Goal: Check status: Check status

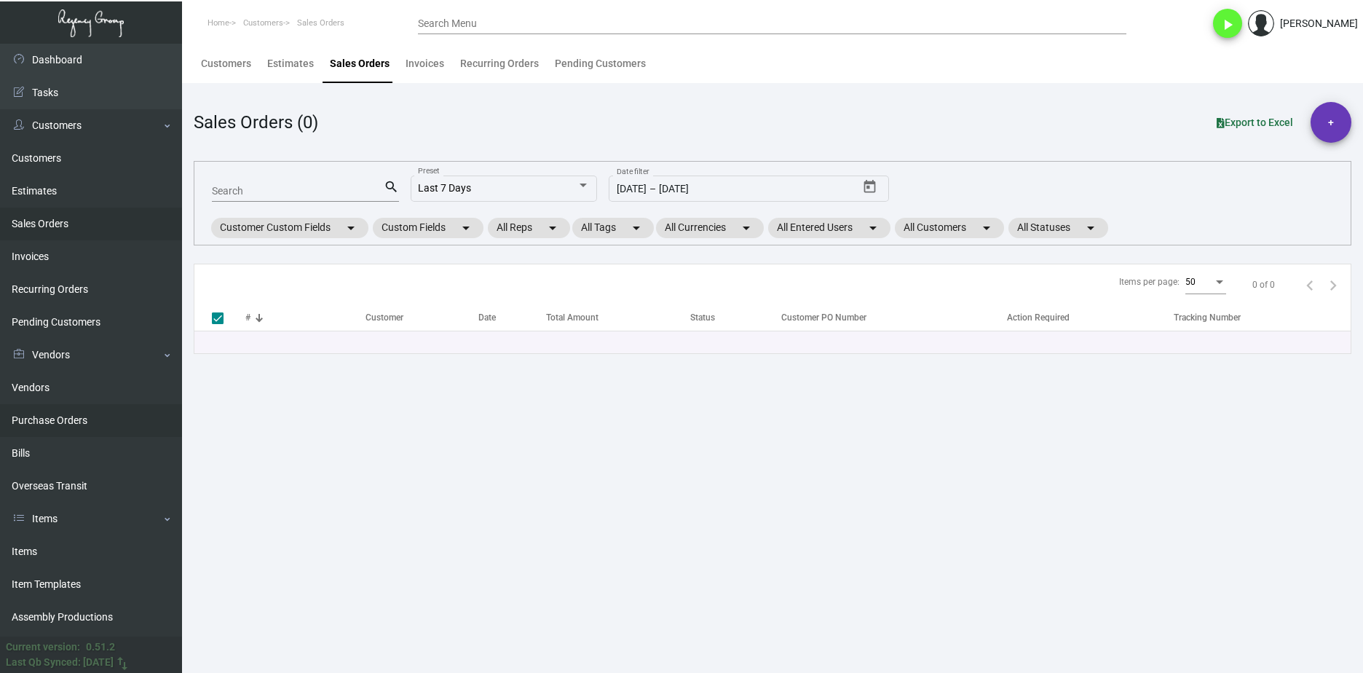
click at [101, 433] on link "Purchase Orders" at bounding box center [91, 420] width 182 height 33
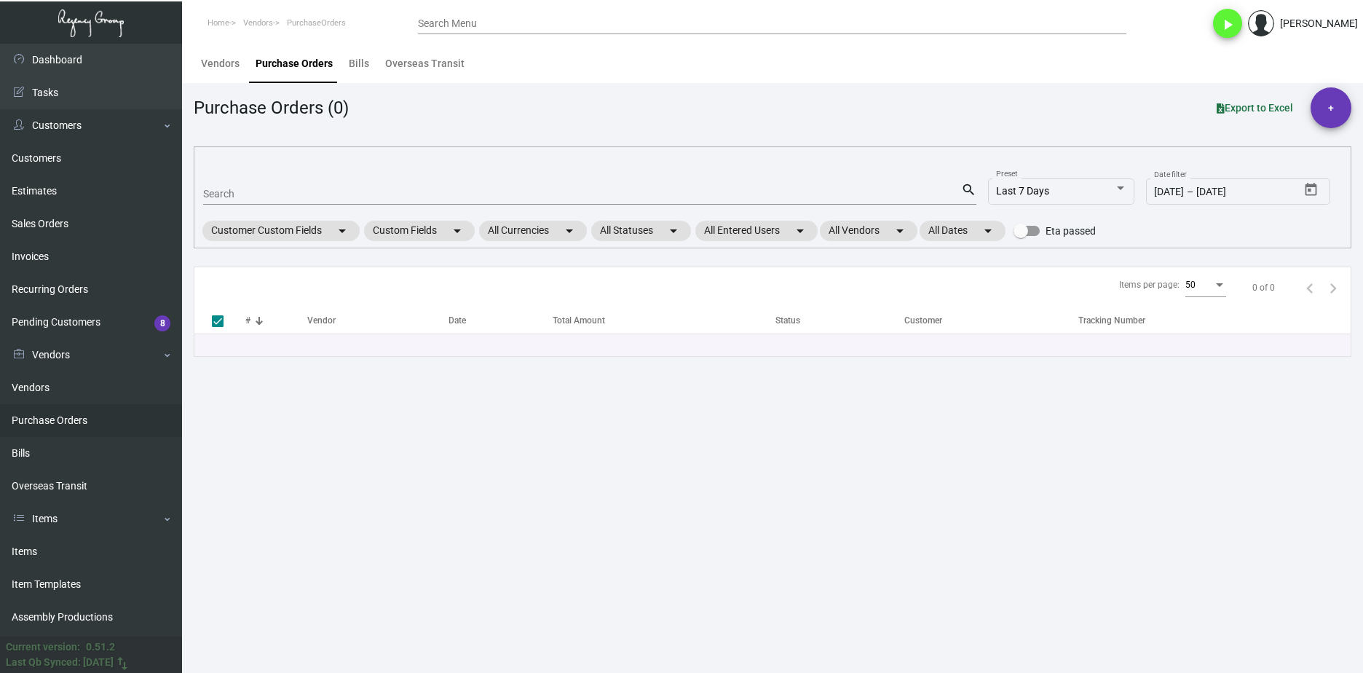
click at [279, 171] on mat-form-field "Search search" at bounding box center [589, 192] width 773 height 45
click at [285, 184] on div "Search" at bounding box center [582, 193] width 758 height 23
click at [286, 186] on div "Search" at bounding box center [582, 193] width 758 height 23
paste input "89077"
type input "89077"
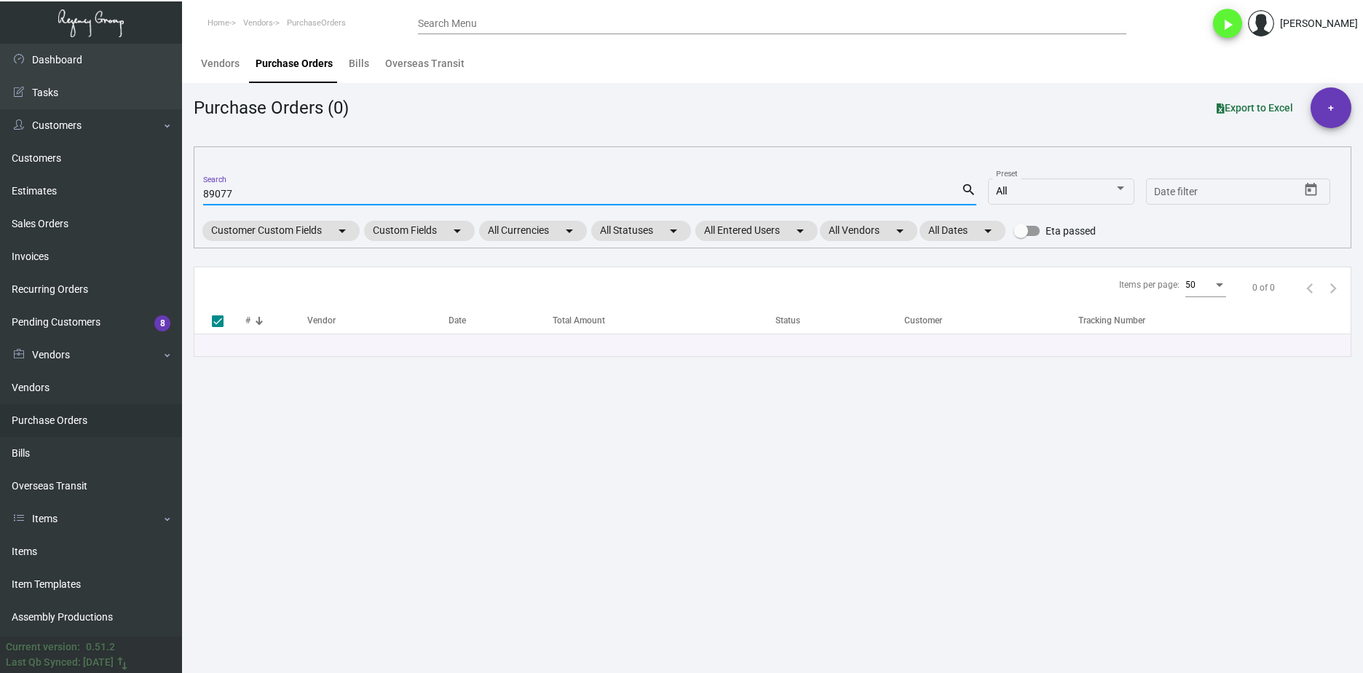
checkbox input "false"
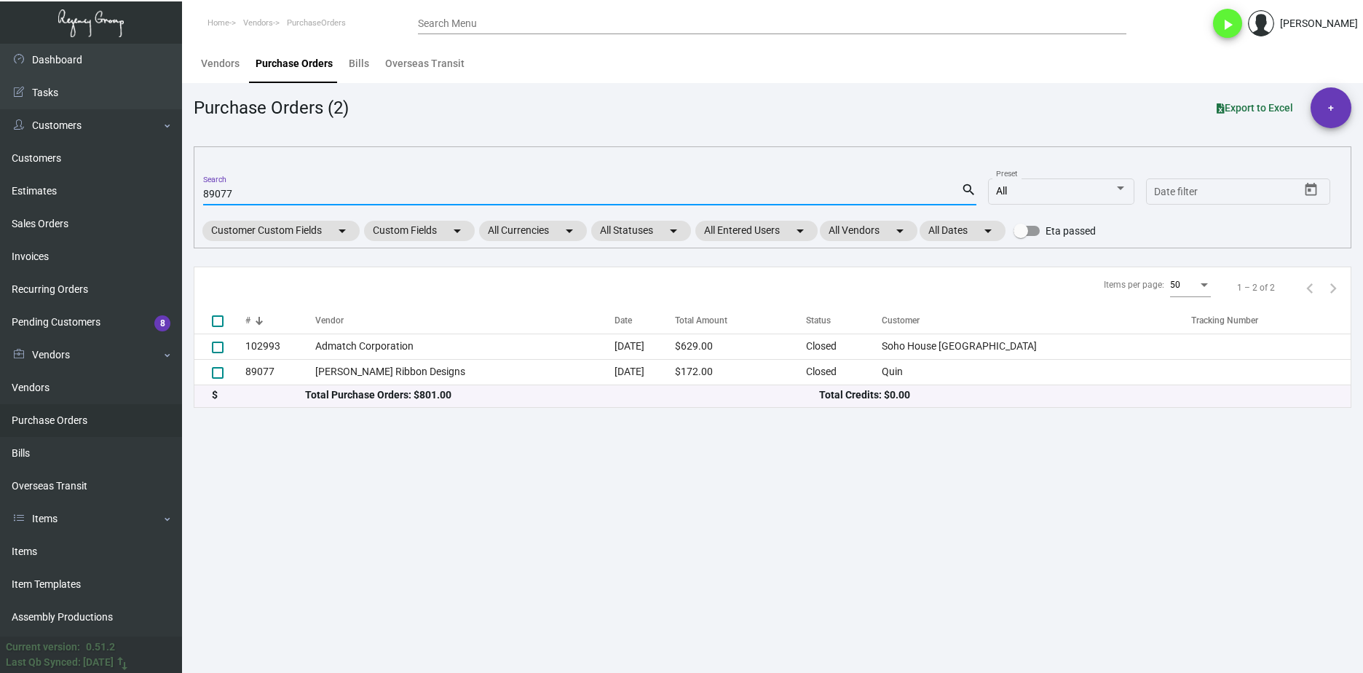
type input "89077"
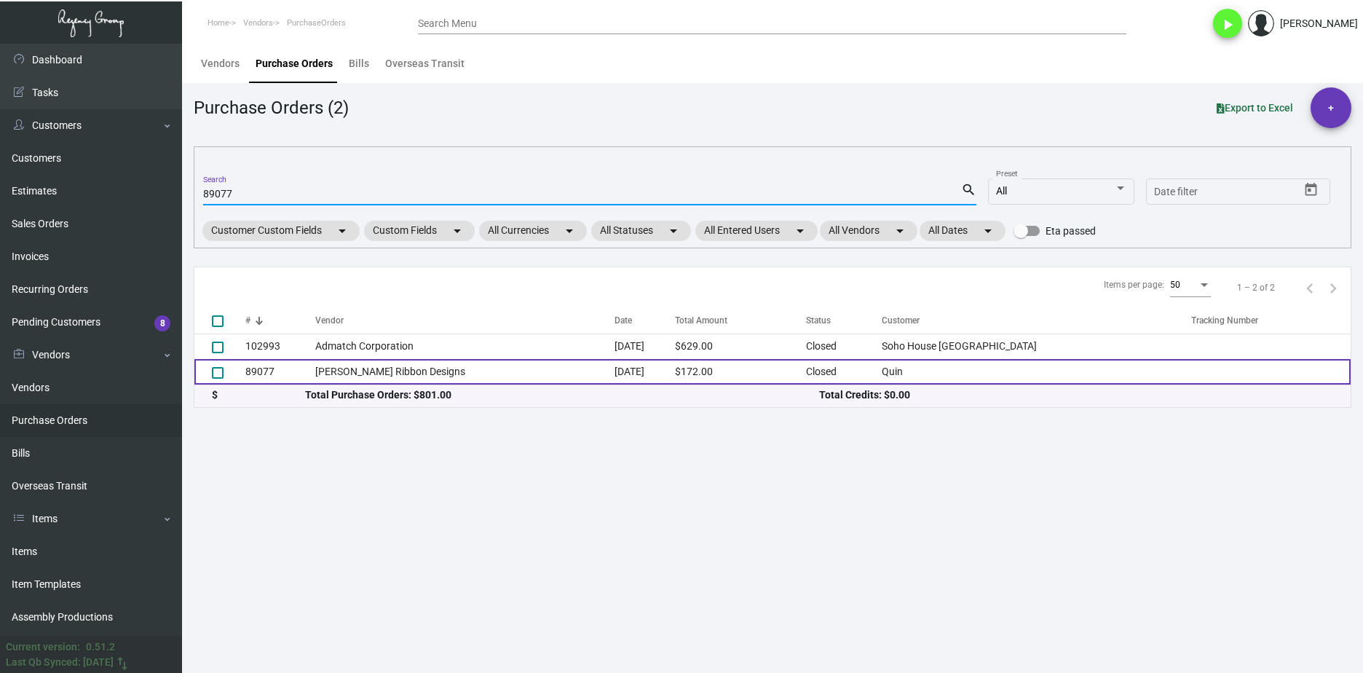
click at [363, 372] on td "[PERSON_NAME] Ribbon Designs" at bounding box center [464, 371] width 299 height 25
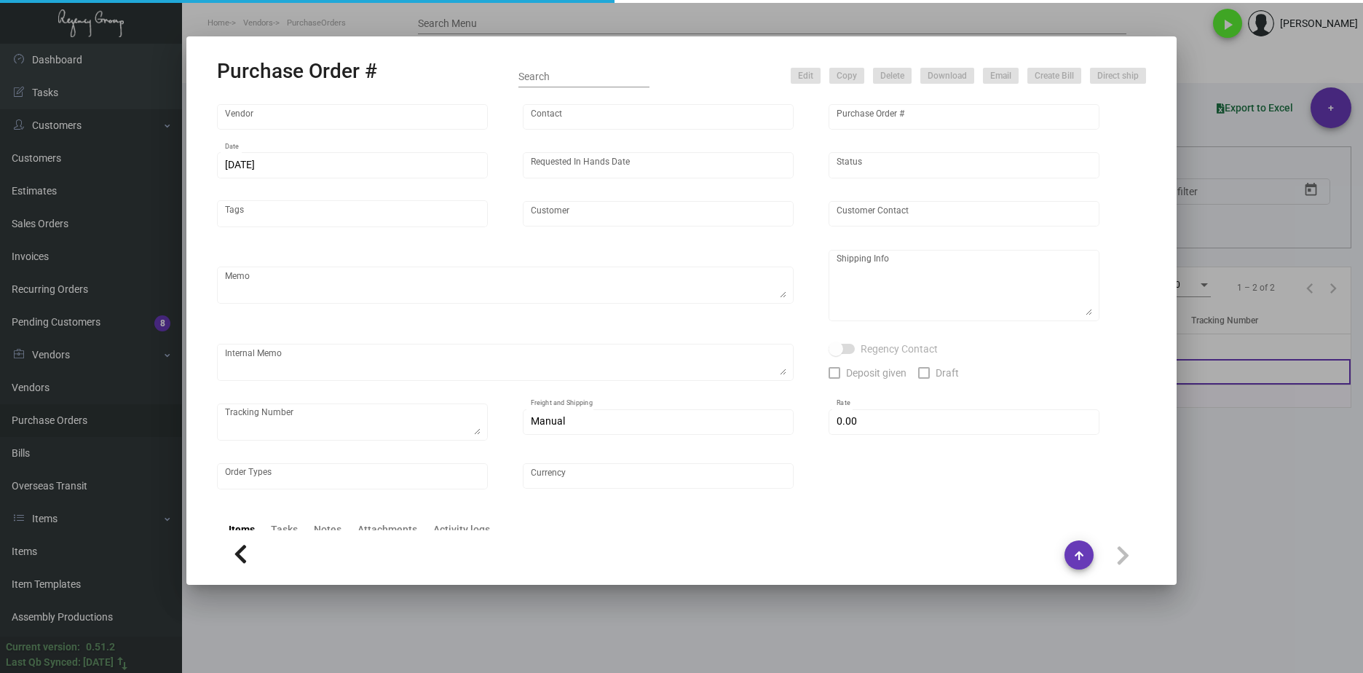
type input "[PERSON_NAME] Ribbon Designs"
type input "[PERSON_NAME]"
type input "89077"
type input "[DATE]"
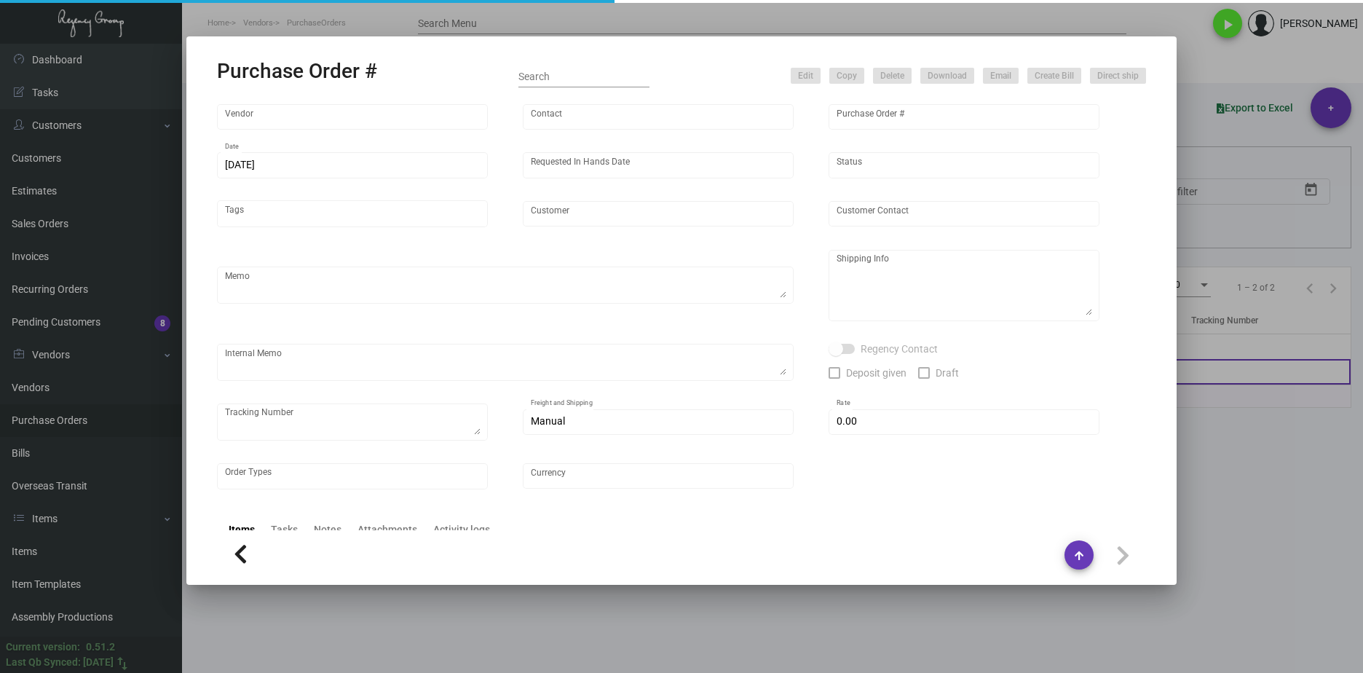
type input "Quin"
type input "[PERSON_NAME]"
type textarea "BLIND Ship via UPS Ground Acct# 1AY276."
type textarea "Quin [PERSON_NAME] [STREET_ADDRESS][US_STATE]"
type input "$ 0.00"
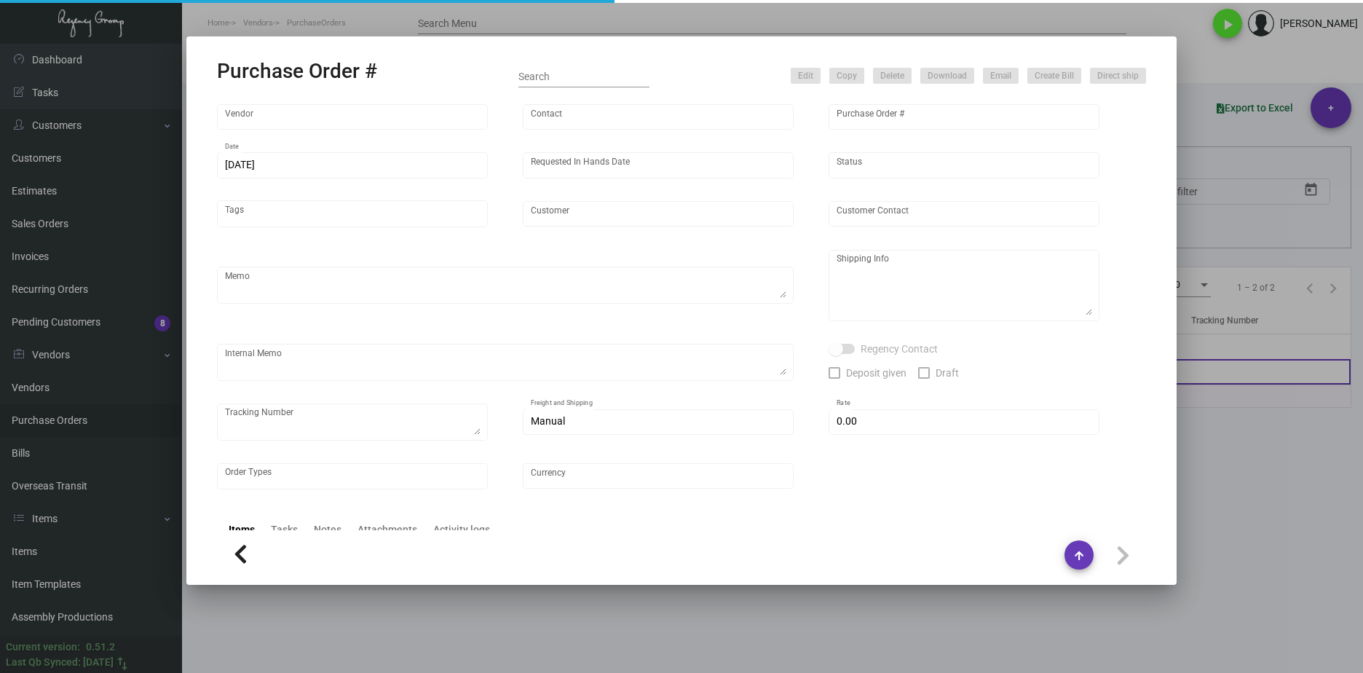
type input "United States Dollar $"
